Goal: Task Accomplishment & Management: Manage account settings

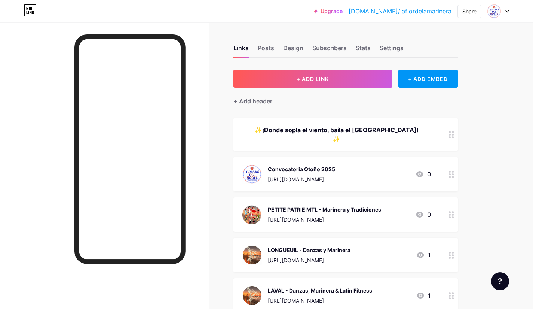
click at [288, 51] on div "Design" at bounding box center [293, 49] width 20 height 13
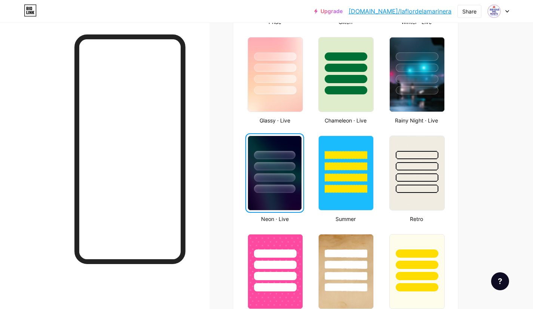
scroll to position [356, 0]
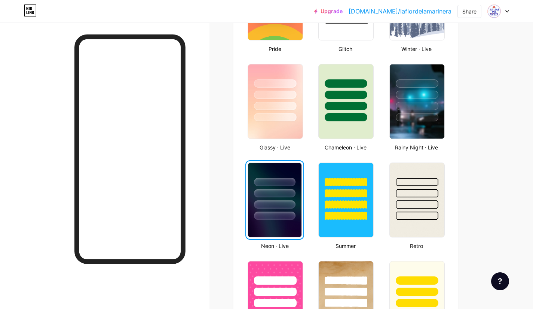
drag, startPoint x: 426, startPoint y: 10, endPoint x: 488, endPoint y: 42, distance: 68.8
click at [488, 42] on div "Links Posts Design Subscribers Stats Settings Profile Brisas Del Norte Asociaci…" at bounding box center [244, 291] width 489 height 1251
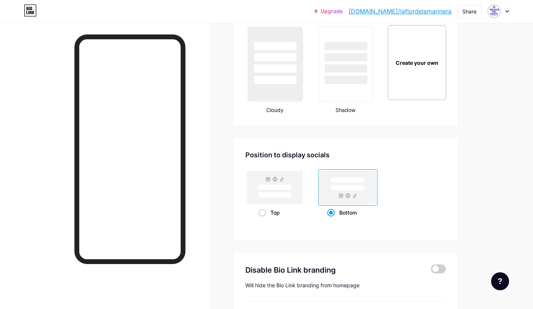
scroll to position [885, 0]
click at [290, 190] on rect at bounding box center [275, 188] width 34 height 6
click at [263, 220] on input "Top" at bounding box center [261, 222] width 5 height 5
radio input "true"
click at [344, 189] on rect at bounding box center [348, 188] width 34 height 6
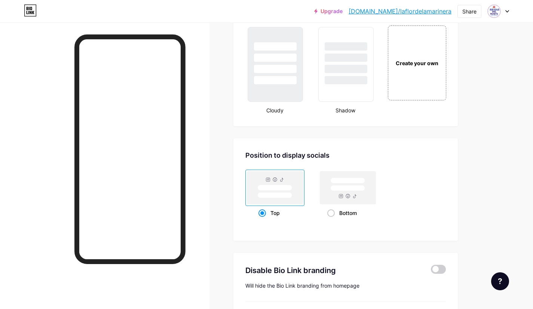
click at [332, 220] on input "Bottom" at bounding box center [329, 222] width 5 height 5
radio input "true"
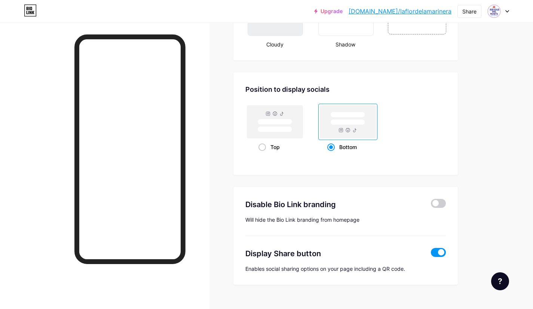
scroll to position [965, 0]
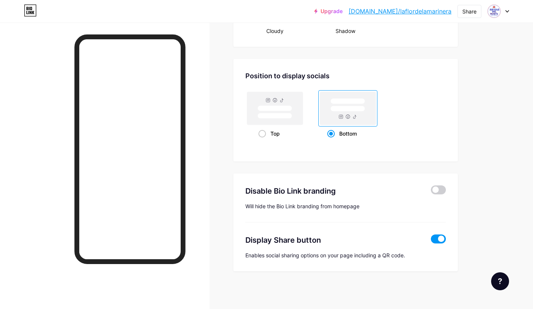
click at [471, 8] on div "Share" at bounding box center [469, 11] width 14 height 8
click at [446, 36] on div "Copy link" at bounding box center [425, 39] width 111 height 18
drag, startPoint x: 446, startPoint y: 36, endPoint x: 462, endPoint y: 119, distance: 85.3
click at [442, 11] on link "[DOMAIN_NAME]/laflordelamarinera" at bounding box center [400, 11] width 103 height 9
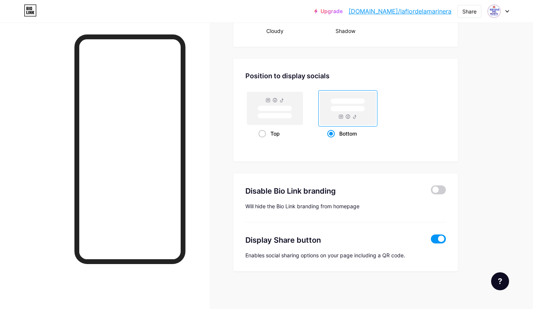
click at [505, 13] on div at bounding box center [499, 10] width 22 height 13
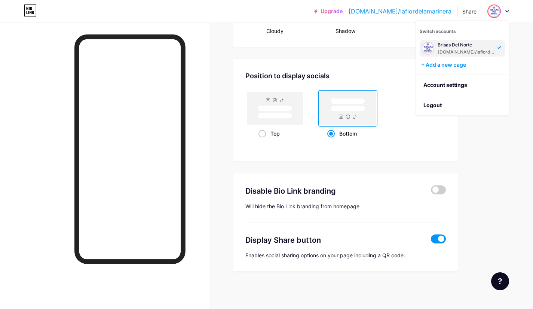
click at [464, 82] on link "Account settings" at bounding box center [462, 85] width 93 height 20
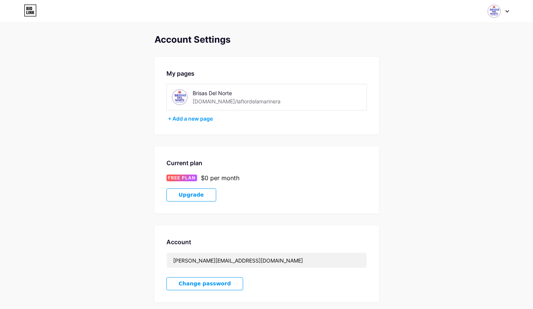
click at [241, 103] on div "[DOMAIN_NAME]/laflordelamarinera" at bounding box center [237, 101] width 88 height 8
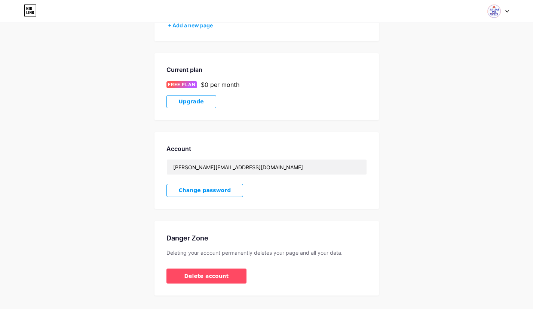
scroll to position [109, 0]
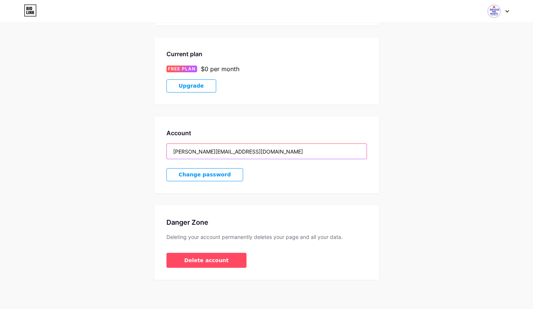
drag, startPoint x: 233, startPoint y: 152, endPoint x: 125, endPoint y: 177, distance: 111.1
click at [125, 177] on div "Account Settings My pages Brisas Del Norte [DOMAIN_NAME]/laflordelamarinera + A…" at bounding box center [266, 103] width 533 height 354
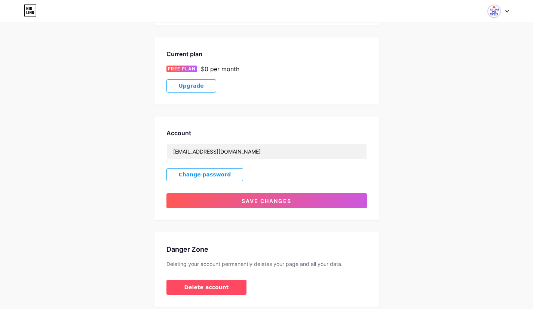
click at [255, 198] on span "Save changes" at bounding box center [267, 201] width 50 height 6
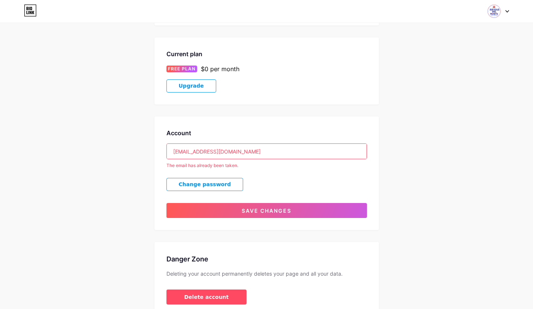
click at [98, 177] on div "Account Settings My pages Brisas Del Norte [DOMAIN_NAME]/laflordelamarinera + A…" at bounding box center [266, 121] width 533 height 391
drag, startPoint x: 182, startPoint y: 159, endPoint x: 91, endPoint y: 172, distance: 91.8
click at [91, 172] on div "Account Settings My pages Brisas Del Norte [DOMAIN_NAME]/laflordelamarinera + A…" at bounding box center [266, 121] width 533 height 391
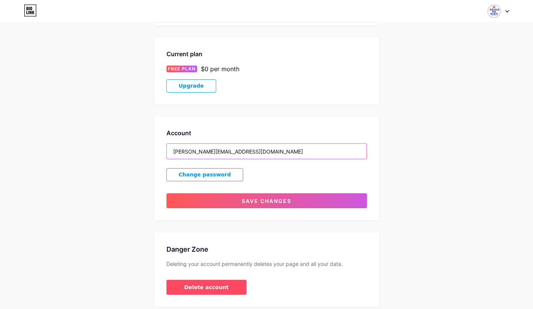
type input "[PERSON_NAME][EMAIL_ADDRESS][DOMAIN_NAME]"
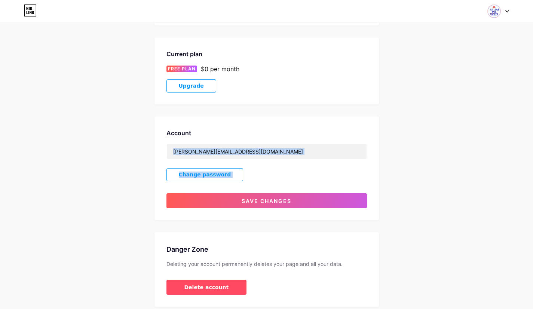
drag, startPoint x: 155, startPoint y: 186, endPoint x: 181, endPoint y: 155, distance: 40.3
click at [181, 155] on div "Account [PERSON_NAME][EMAIL_ADDRESS][DOMAIN_NAME] Change password Save changes" at bounding box center [267, 168] width 224 height 104
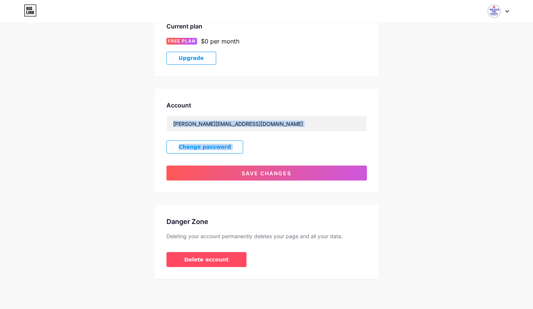
scroll to position [0, 0]
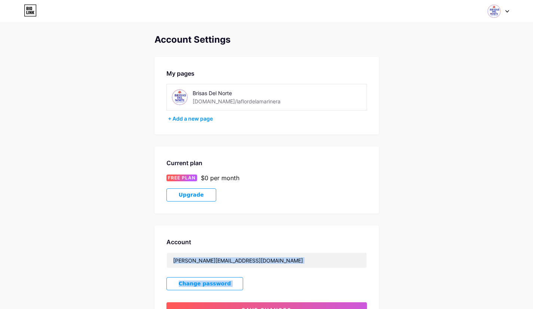
click at [36, 9] on icon at bounding box center [31, 11] width 12 height 12
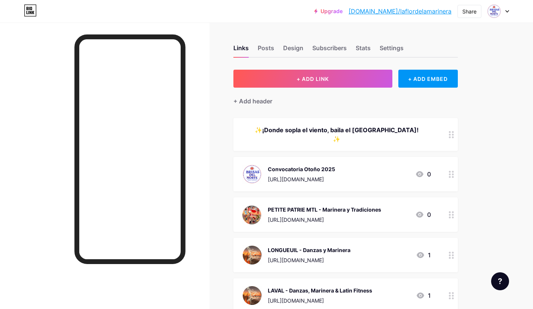
click at [384, 46] on div "Settings" at bounding box center [392, 49] width 24 height 13
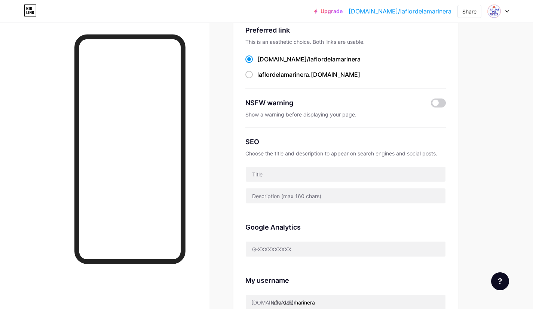
scroll to position [54, 0]
click at [473, 10] on div "Share" at bounding box center [469, 11] width 14 height 8
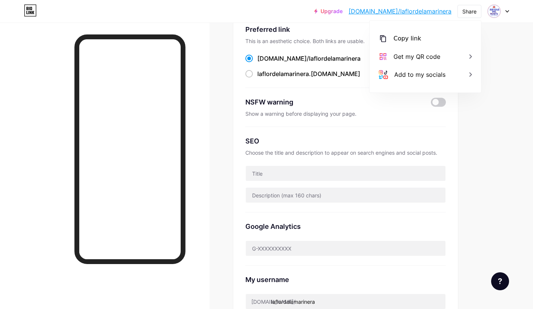
click at [429, 36] on div "Copy link" at bounding box center [425, 39] width 111 height 18
